Goal: Entertainment & Leisure: Consume media (video, audio)

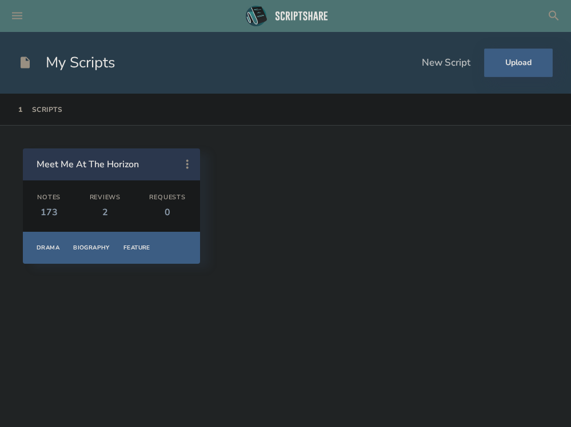
click at [16, 13] on icon at bounding box center [17, 16] width 10 height 7
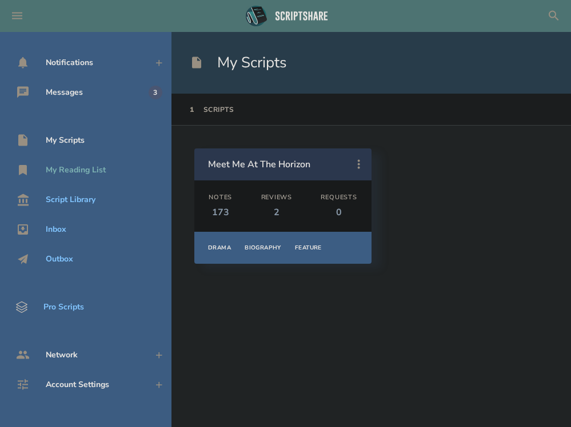
click at [49, 171] on div "My Reading List" at bounding box center [76, 170] width 60 height 9
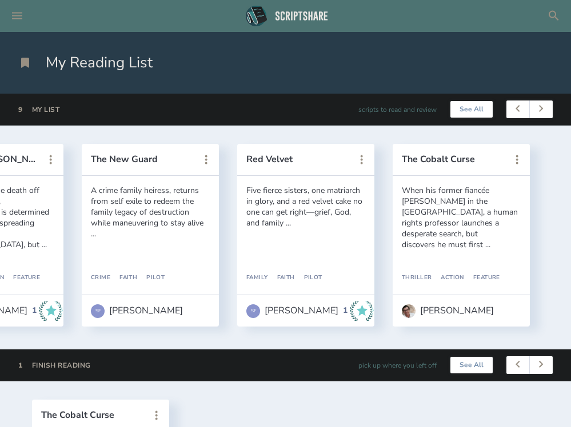
scroll to position [0, 883]
click at [470, 159] on button "The Cobalt Curse" at bounding box center [453, 159] width 103 height 10
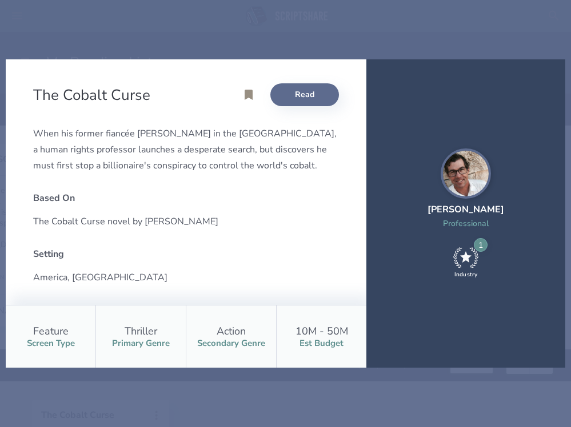
click at [307, 96] on link "Read" at bounding box center [304, 94] width 69 height 23
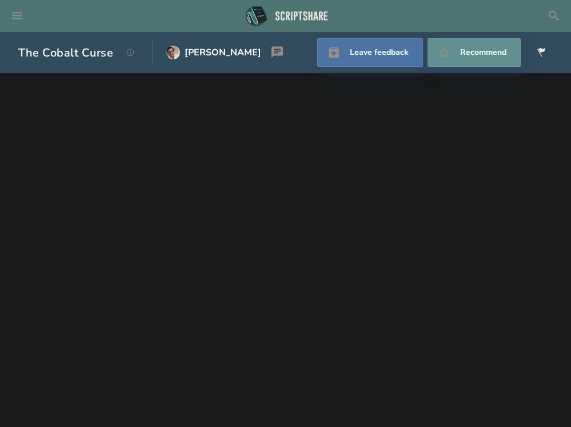
click at [50, 57] on h1 "The Cobalt Curse" at bounding box center [65, 52] width 95 height 15
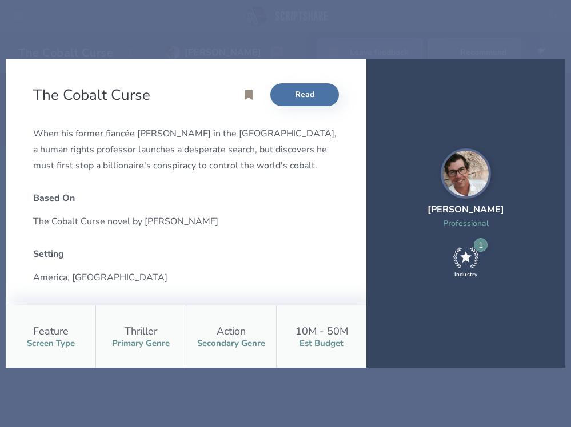
click at [34, 35] on div "The Cobalt Curse Read When his former fiancée vanishes in the [GEOGRAPHIC_DATA]…" at bounding box center [285, 213] width 571 height 427
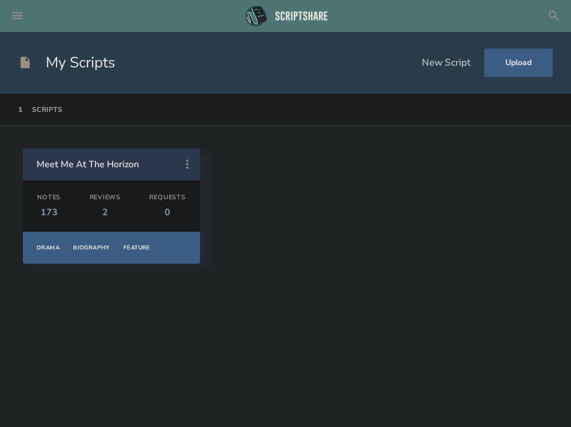
click at [31, 57] on icon at bounding box center [25, 63] width 14 height 14
click at [34, 61] on h1 "My Scripts" at bounding box center [66, 63] width 97 height 21
click at [31, 58] on h1 "My Scripts" at bounding box center [66, 63] width 97 height 21
click at [18, 18] on icon at bounding box center [17, 16] width 14 height 14
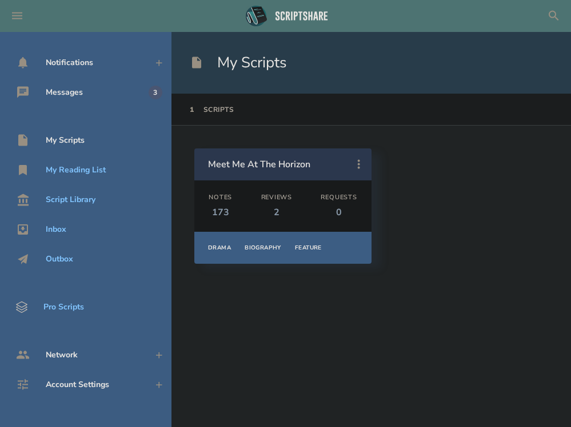
click at [75, 143] on div "My Scripts" at bounding box center [65, 140] width 39 height 9
click at [81, 170] on div "My Reading List" at bounding box center [76, 170] width 60 height 9
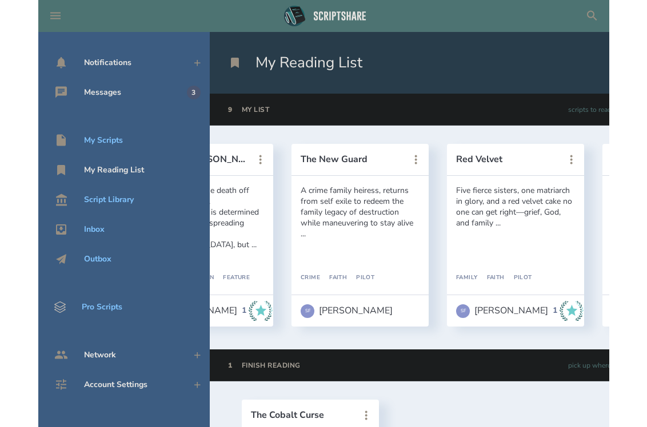
scroll to position [0, 883]
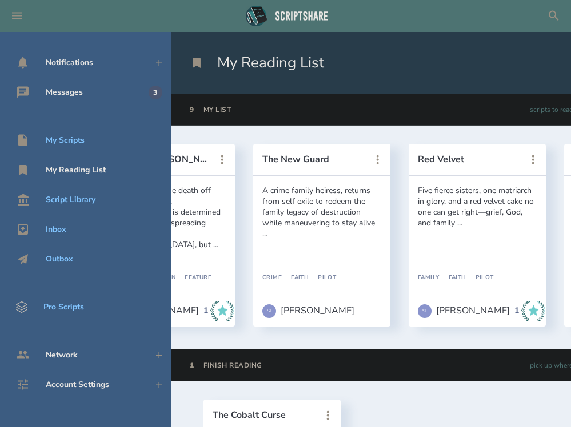
click at [562, 211] on div "The Reckoning of Crimson Falls After a fourth of their population mysteriously …" at bounding box center [456, 238] width 571 height 224
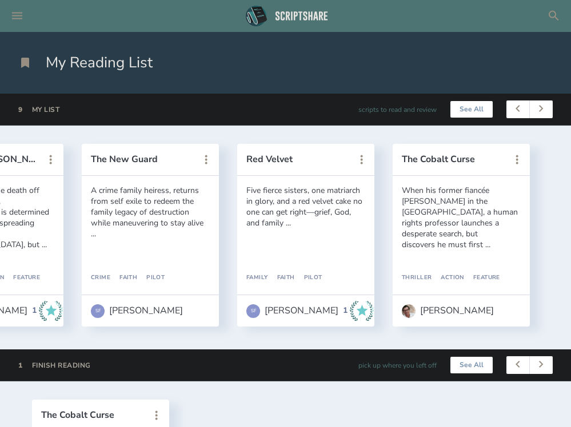
click at [477, 201] on div "When his former fiancée [PERSON_NAME] in the [GEOGRAPHIC_DATA], a human rights …" at bounding box center [461, 217] width 119 height 65
click at [437, 154] on button "The Cobalt Curse" at bounding box center [453, 159] width 103 height 10
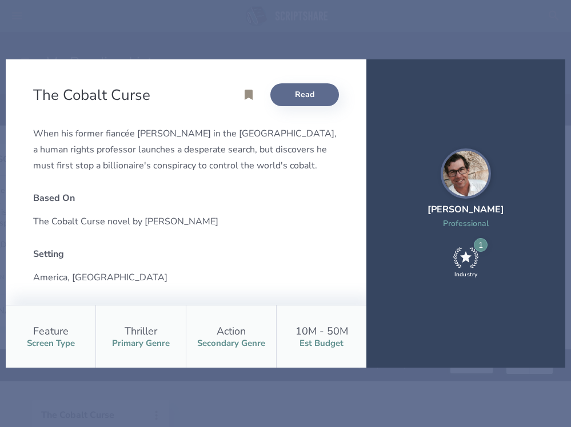
click at [316, 100] on link "Read" at bounding box center [304, 94] width 69 height 23
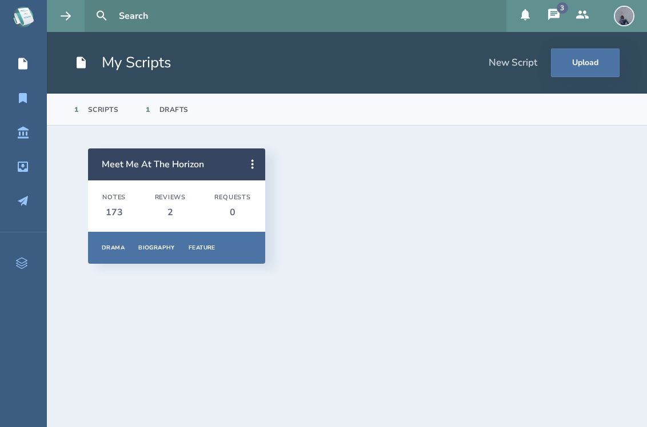
click at [90, 61] on h1 "My Scripts" at bounding box center [122, 63] width 97 height 21
click at [80, 63] on icon at bounding box center [81, 62] width 9 height 11
click at [25, 65] on icon at bounding box center [22, 63] width 9 height 11
click at [27, 99] on icon at bounding box center [23, 98] width 14 height 14
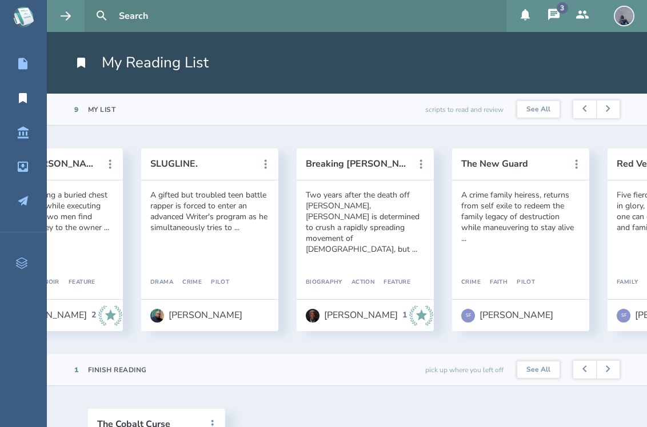
scroll to position [0, 759]
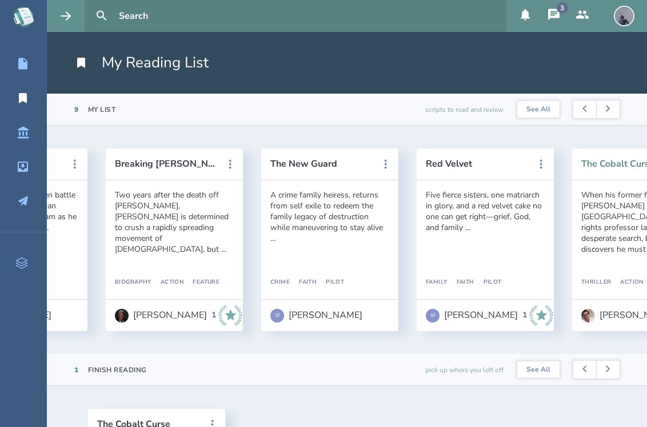
click at [617, 162] on button "The Cobalt Curse" at bounding box center [632, 164] width 103 height 10
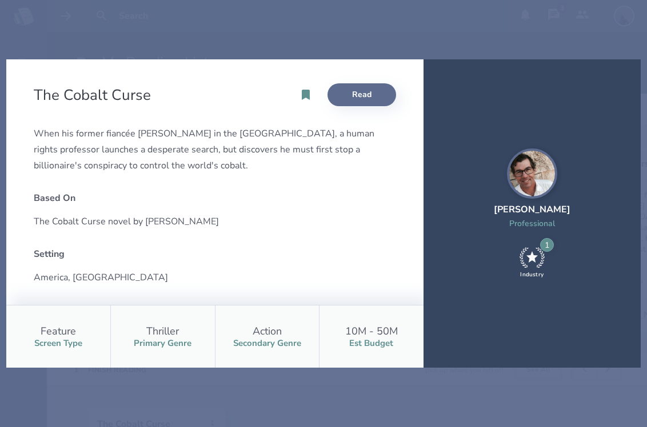
click at [358, 87] on link "Read" at bounding box center [361, 94] width 69 height 23
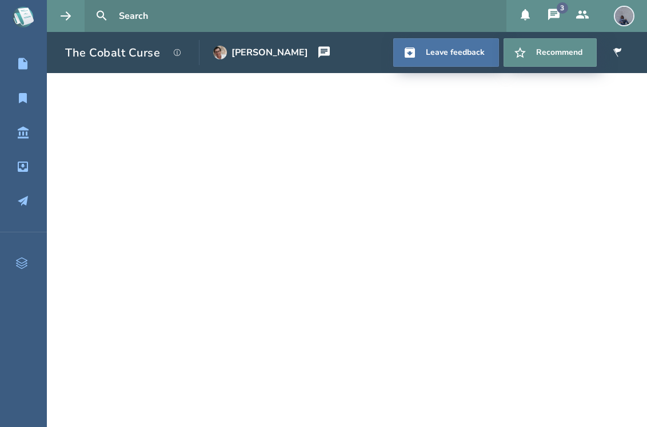
click at [180, 51] on icon at bounding box center [177, 52] width 7 height 7
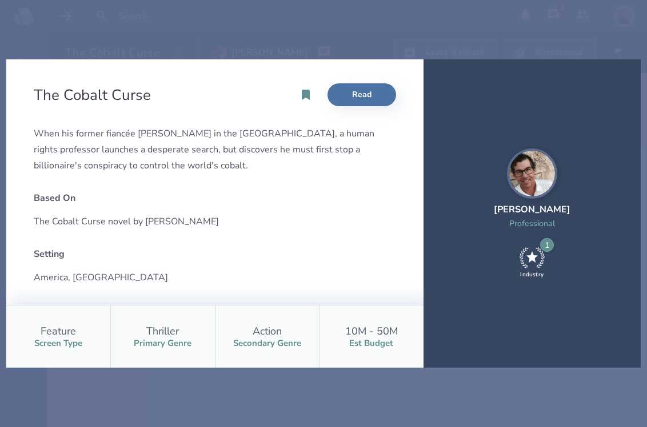
click at [350, 28] on div "The Cobalt Curse Read When his former fiancée vanishes in the [GEOGRAPHIC_DATA]…" at bounding box center [323, 213] width 647 height 427
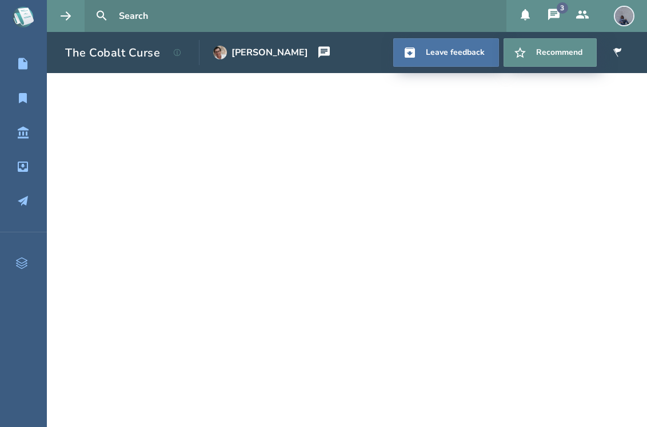
click at [0, 0] on html "My Scripts My Reading List Script Library Inbox Outbox Pro Scripts 3 The Cobalt…" at bounding box center [323, 213] width 647 height 427
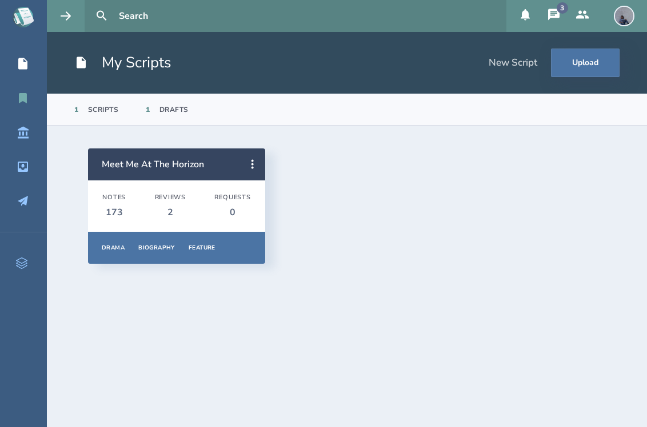
click at [23, 97] on icon at bounding box center [23, 98] width 8 height 10
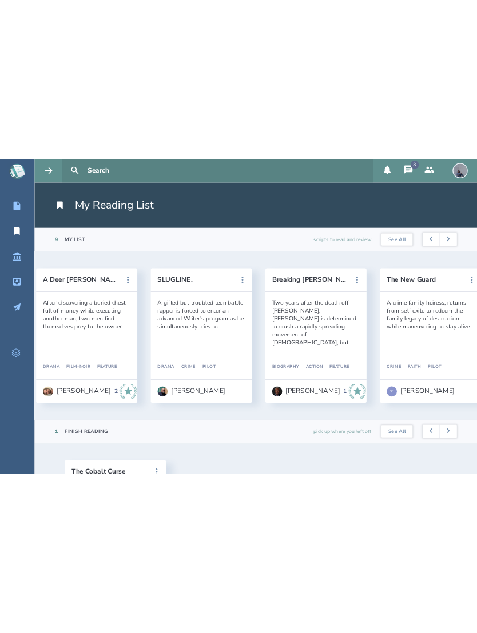
scroll to position [0, 850]
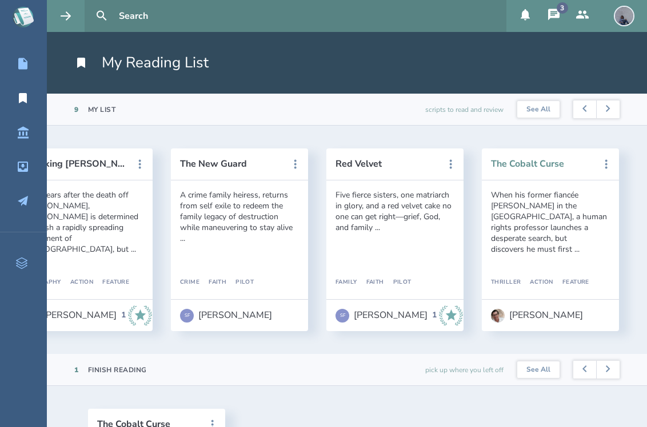
click at [553, 162] on button "The Cobalt Curse" at bounding box center [542, 164] width 103 height 10
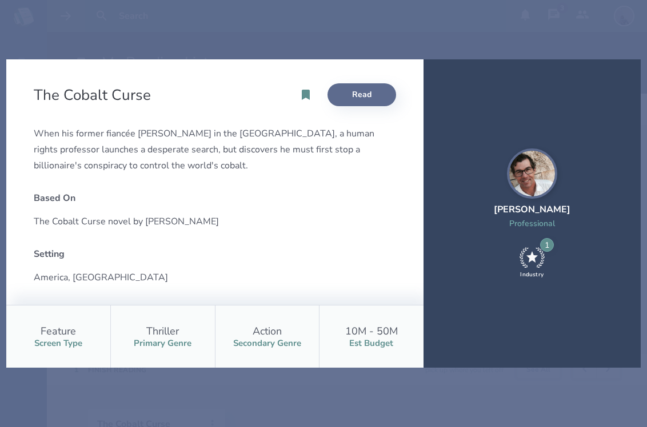
click at [373, 98] on link "Read" at bounding box center [361, 94] width 69 height 23
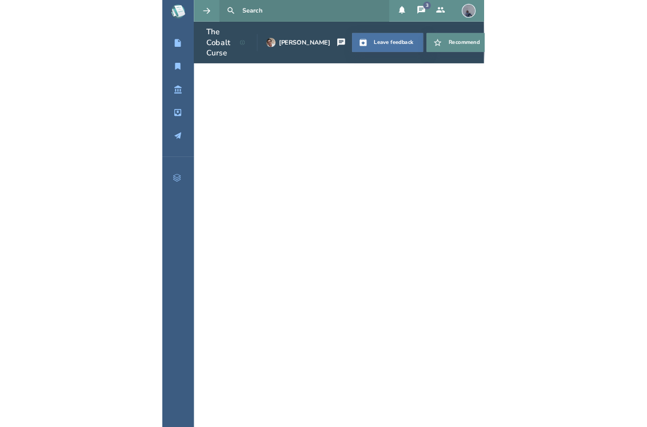
scroll to position [3, 0]
